Goal: Task Accomplishment & Management: Use online tool/utility

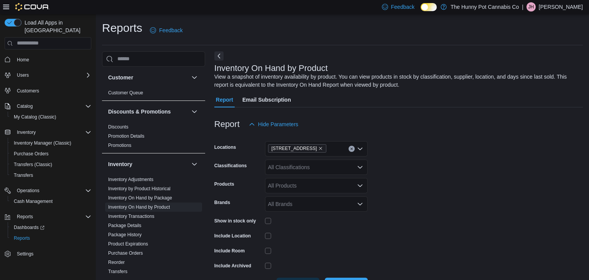
scroll to position [26, 0]
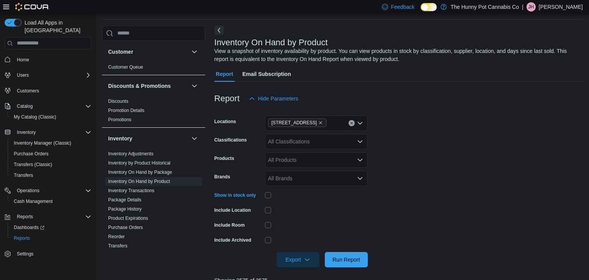
click at [359, 276] on div at bounding box center [398, 271] width 369 height 9
click at [357, 271] on div at bounding box center [398, 271] width 369 height 9
click at [353, 265] on span "Run Report" at bounding box center [347, 259] width 34 height 15
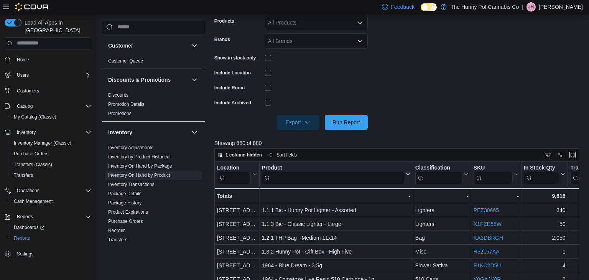
scroll to position [163, 0]
click at [292, 130] on div at bounding box center [398, 134] width 369 height 9
click at [292, 127] on span "Export" at bounding box center [298, 122] width 34 height 15
click at [313, 139] on span "Export to Excel" at bounding box center [299, 138] width 35 height 6
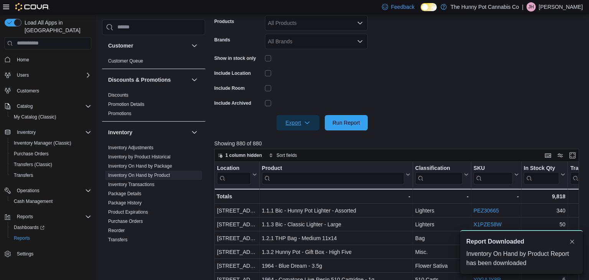
scroll to position [0, 0]
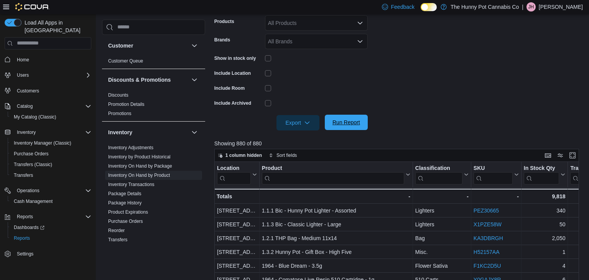
click at [355, 128] on span "Run Report" at bounding box center [347, 122] width 34 height 15
click at [305, 123] on icon "button" at bounding box center [307, 122] width 6 height 6
click at [308, 139] on span "Export to Excel" at bounding box center [299, 138] width 35 height 6
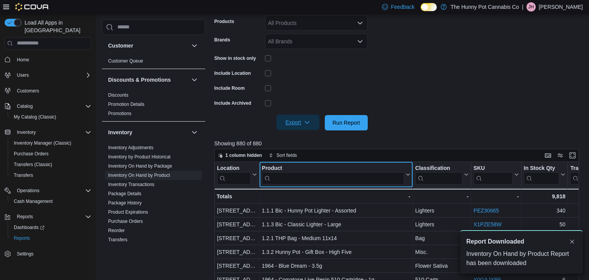
click at [328, 180] on input "search" at bounding box center [333, 178] width 142 height 12
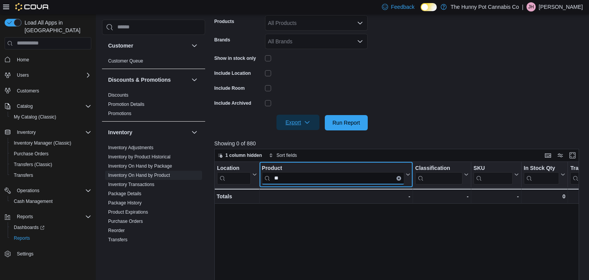
type input "*"
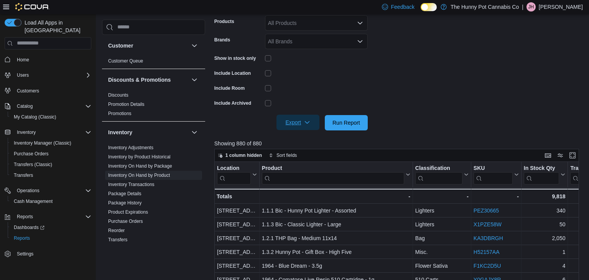
click at [477, 79] on form "Locations [STREET_ADDRESS] Classifications All Classifications Products All Pro…" at bounding box center [398, 49] width 369 height 161
click at [314, 71] on div at bounding box center [316, 73] width 103 height 6
click at [314, 122] on span "Export" at bounding box center [298, 122] width 34 height 15
click at [312, 140] on span "Export to Excel" at bounding box center [299, 138] width 35 height 6
click at [333, 175] on input "search" at bounding box center [333, 178] width 142 height 12
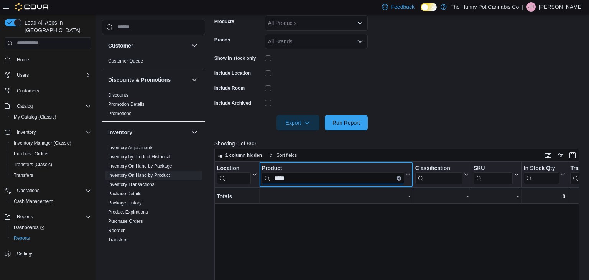
click at [400, 180] on input "*****" at bounding box center [333, 178] width 142 height 12
type input "*****"
click at [399, 176] on button "Clear input" at bounding box center [399, 178] width 5 height 5
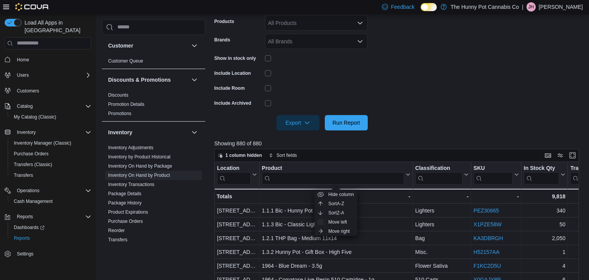
click at [424, 92] on form "Locations [STREET_ADDRESS] Classifications All Classifications Products All Pro…" at bounding box center [398, 49] width 369 height 161
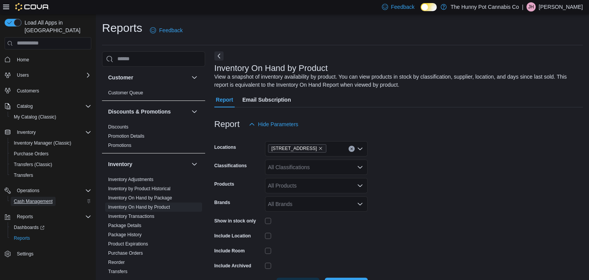
click at [46, 198] on span "Cash Management" at bounding box center [33, 201] width 39 height 6
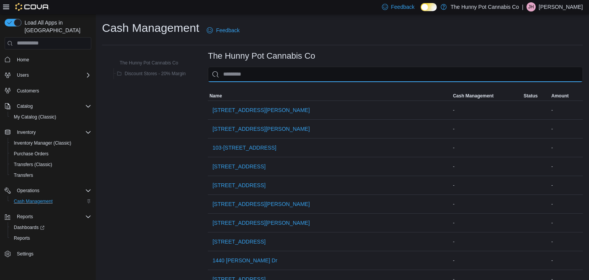
click at [306, 78] on input "This is a search bar. As you type, the results lower in the page will automatic…" at bounding box center [395, 74] width 375 height 15
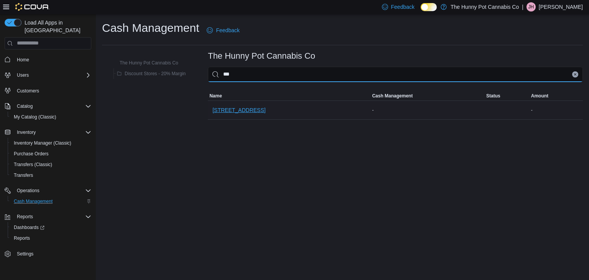
type input "***"
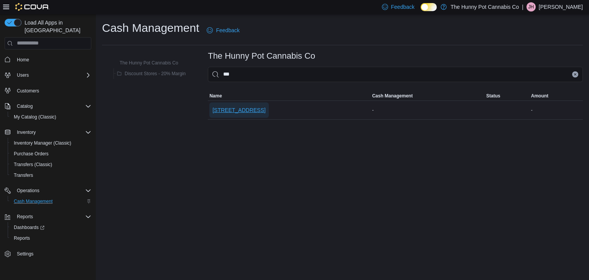
click at [217, 109] on span "[STREET_ADDRESS]" at bounding box center [239, 110] width 53 height 8
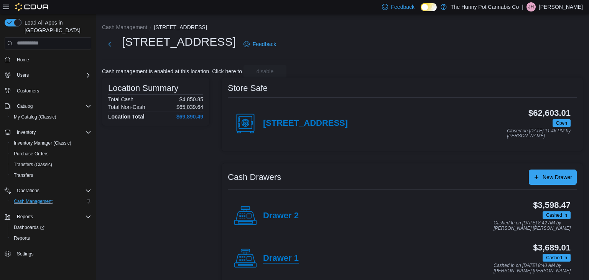
click at [280, 258] on h4 "Drawer 1" at bounding box center [281, 259] width 36 height 10
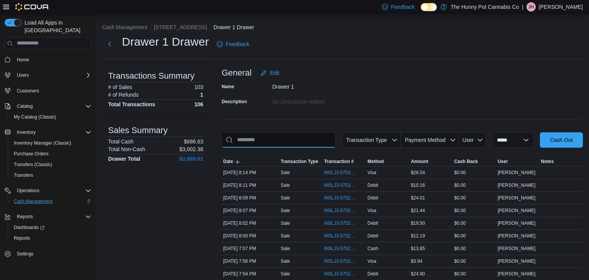
click at [294, 141] on input "This is a search bar. As you type, the results lower in the page will automatic…" at bounding box center [279, 139] width 114 height 15
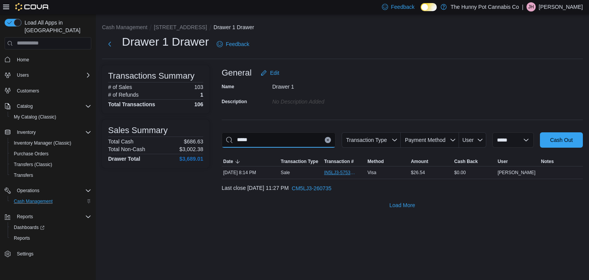
type input "*****"
click at [332, 172] on span "IN5LJ3-5753038" at bounding box center [340, 173] width 33 height 6
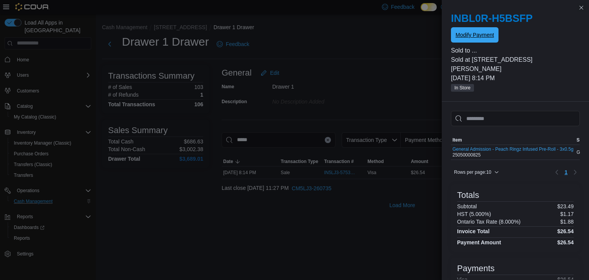
click at [484, 38] on span "Modify Payment" at bounding box center [475, 35] width 38 height 8
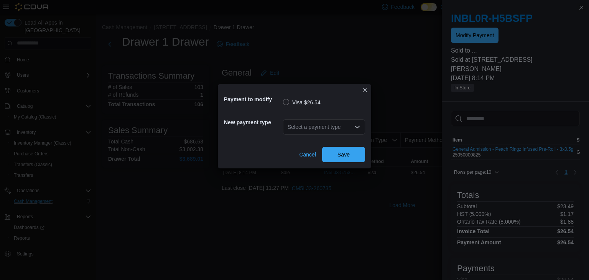
click at [338, 125] on div "Select a payment type" at bounding box center [324, 126] width 82 height 15
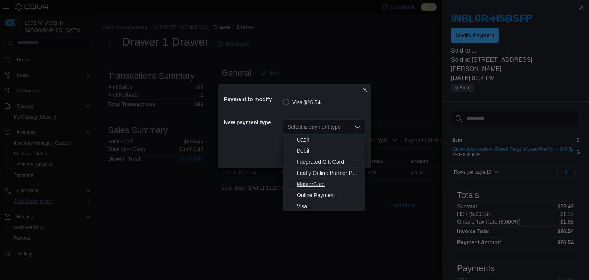
click at [330, 180] on span "MasterCard" at bounding box center [329, 184] width 64 height 8
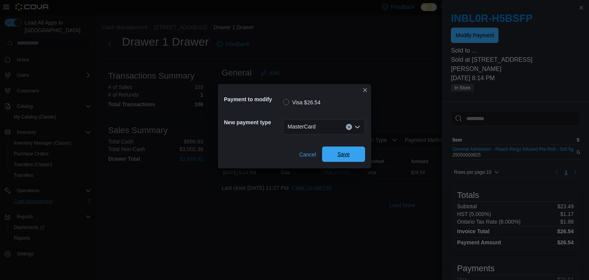
click at [330, 158] on span "Save" at bounding box center [344, 154] width 34 height 15
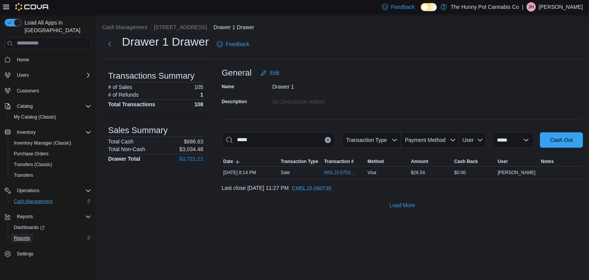
click at [29, 235] on span "Reports" at bounding box center [22, 238] width 16 height 6
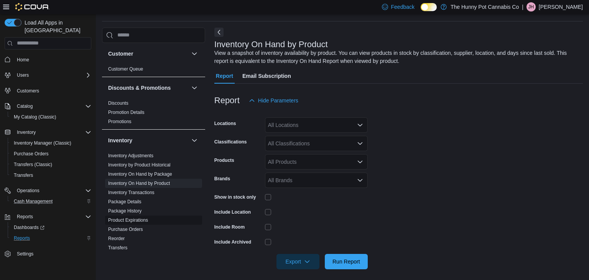
scroll to position [26, 0]
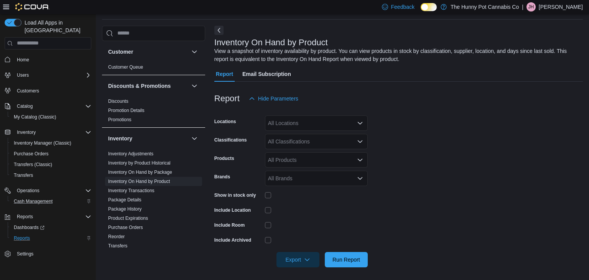
click at [317, 125] on div "All Locations" at bounding box center [316, 122] width 103 height 15
type input "***"
click at [323, 137] on div "[STREET_ADDRESS]" at bounding box center [317, 136] width 94 height 8
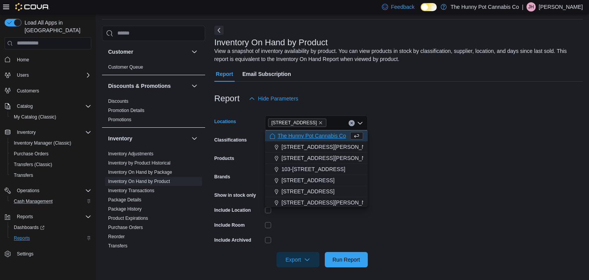
click at [426, 180] on form "Locations [STREET_ADDRESS] Selected. [STREET_ADDRESS] Press Backspace to delete…" at bounding box center [398, 186] width 369 height 161
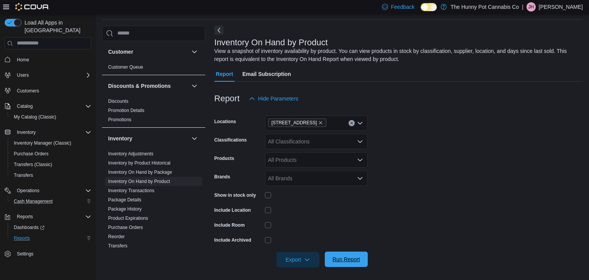
click at [358, 264] on span "Run Report" at bounding box center [347, 259] width 34 height 15
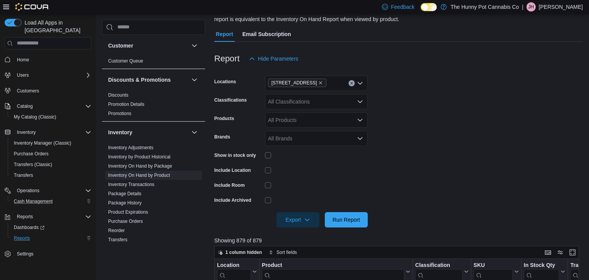
scroll to position [91, 0]
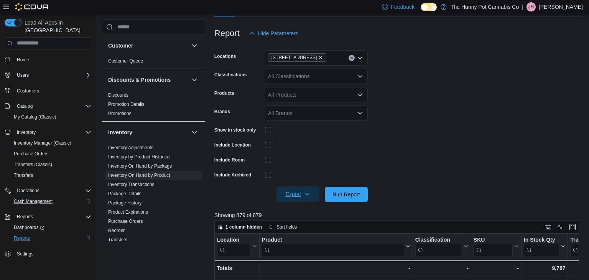
click at [299, 198] on span "Export" at bounding box center [298, 193] width 34 height 15
click at [300, 206] on span "Export to Excel" at bounding box center [299, 209] width 35 height 6
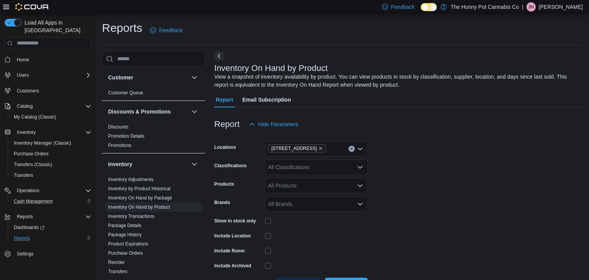
click at [44, 87] on span "Customers" at bounding box center [53, 91] width 78 height 10
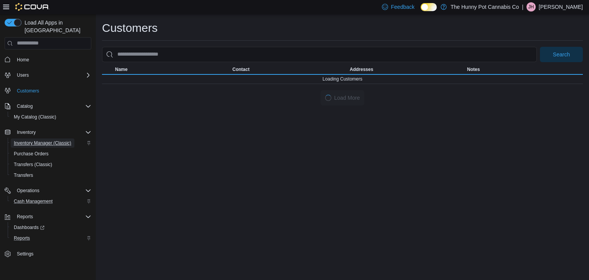
click at [52, 140] on span "Inventory Manager (Classic)" at bounding box center [43, 143] width 58 height 6
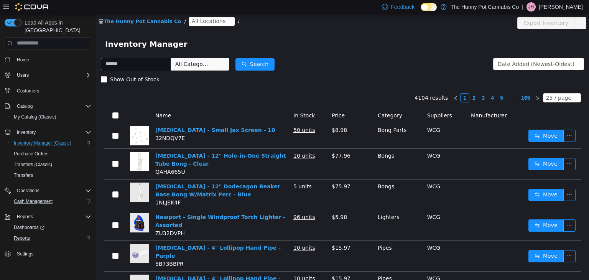
click at [148, 68] on input "text" at bounding box center [136, 64] width 70 height 12
type input "*"
click at [196, 23] on span "All Locations" at bounding box center [209, 20] width 34 height 8
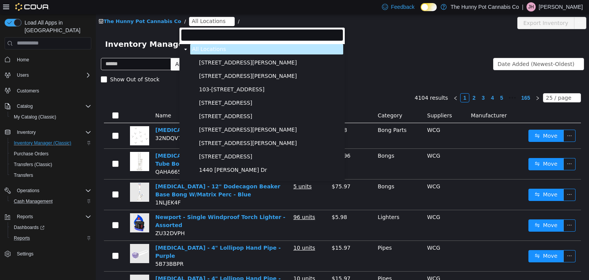
click at [200, 32] on input "filter select" at bounding box center [262, 35] width 162 height 12
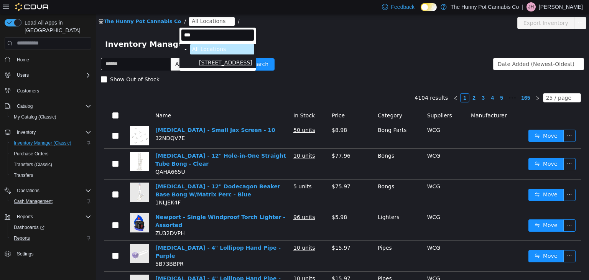
type input "***"
click at [208, 61] on span "[STREET_ADDRESS]" at bounding box center [225, 62] width 53 height 7
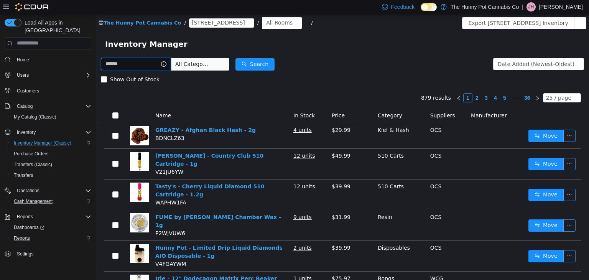
click at [153, 69] on input "text" at bounding box center [136, 64] width 70 height 12
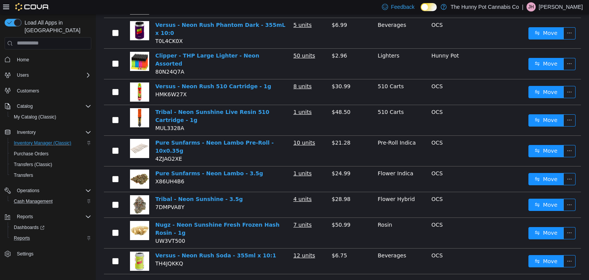
scroll to position [156, 0]
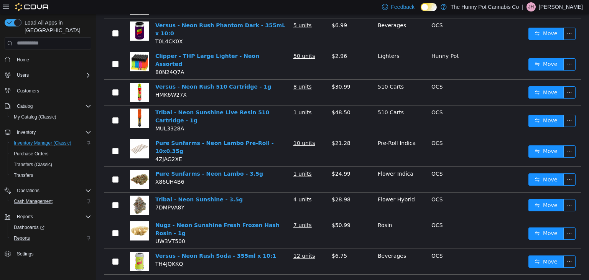
click at [171, 261] on span "TH4JQKKQ" at bounding box center [169, 264] width 28 height 6
copy span "TH4JQKKQ"
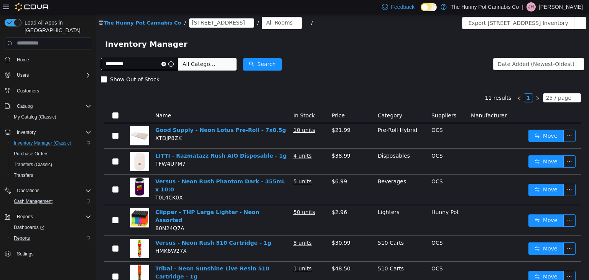
scroll to position [3, 0]
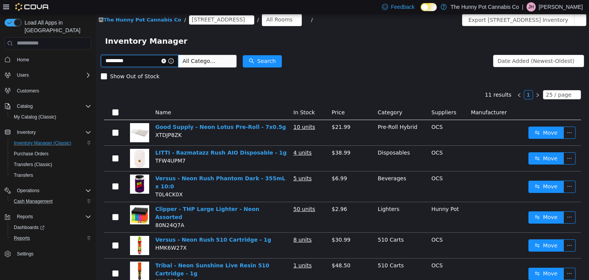
click at [156, 63] on input "*********" at bounding box center [140, 60] width 78 height 12
type input "*********"
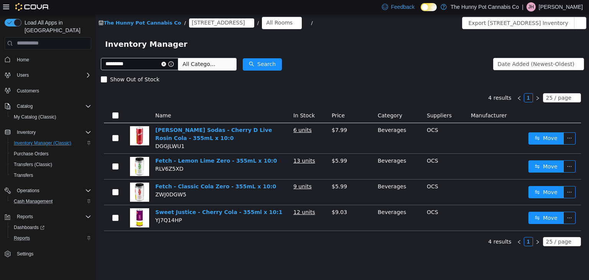
click at [174, 196] on span "ZWJ0DGW5" at bounding box center [170, 194] width 31 height 6
copy span "ZWJ0DGW5"
click at [168, 195] on span "ZWJ0DGW5" at bounding box center [170, 194] width 31 height 6
